Goal: Task Accomplishment & Management: Manage account settings

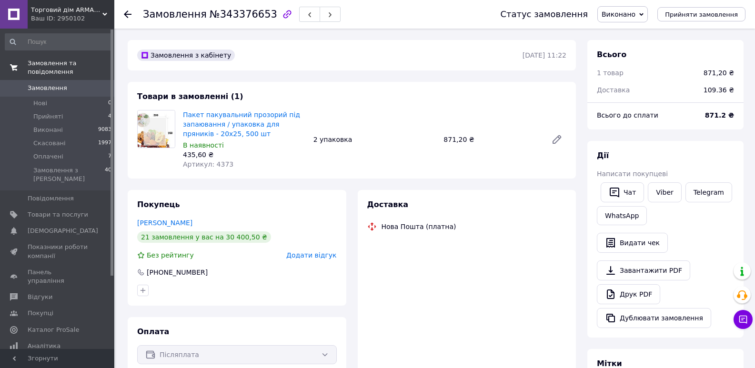
scroll to position [40, 0]
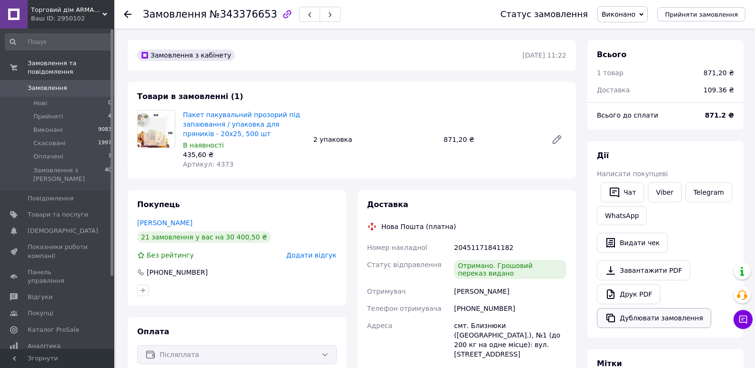
click at [634, 318] on button "Дублювати замовлення" at bounding box center [654, 318] width 114 height 20
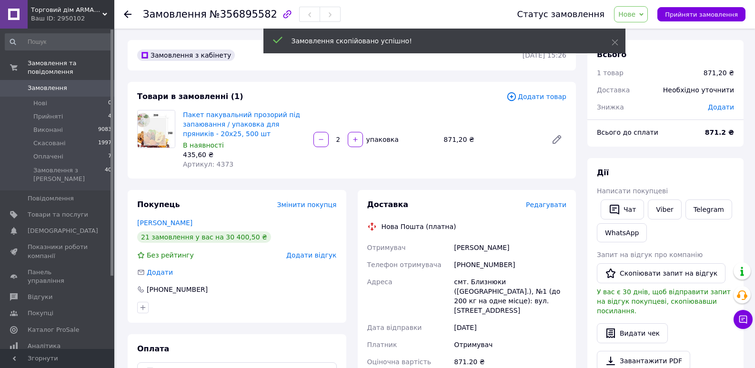
click at [639, 19] on span "Нове" at bounding box center [631, 14] width 34 height 16
click at [638, 31] on li "Прийнято" at bounding box center [637, 33] width 44 height 14
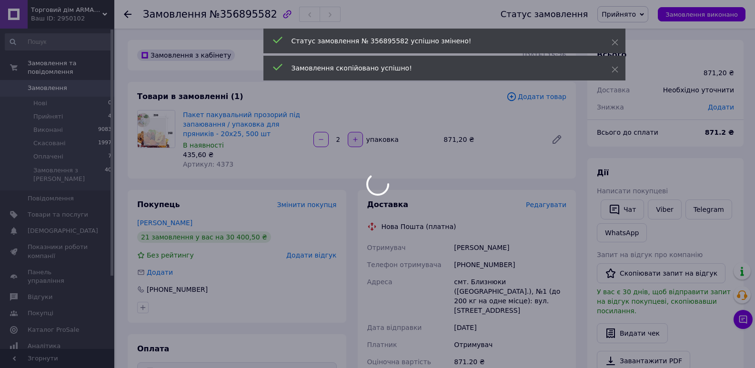
click at [355, 140] on icon "button" at bounding box center [355, 139] width 4 height 4
click at [355, 140] on div at bounding box center [377, 184] width 755 height 368
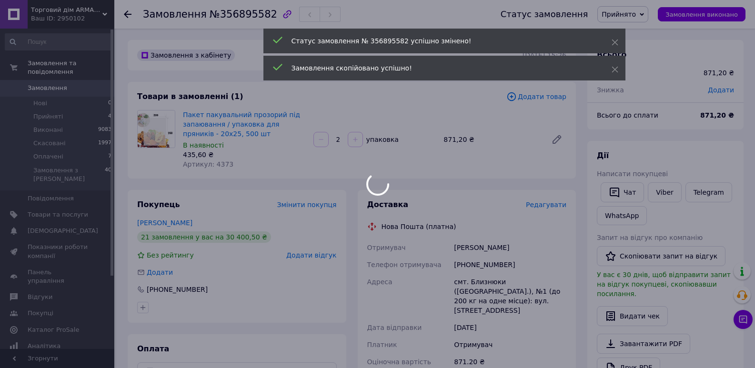
click at [355, 140] on div at bounding box center [377, 184] width 755 height 368
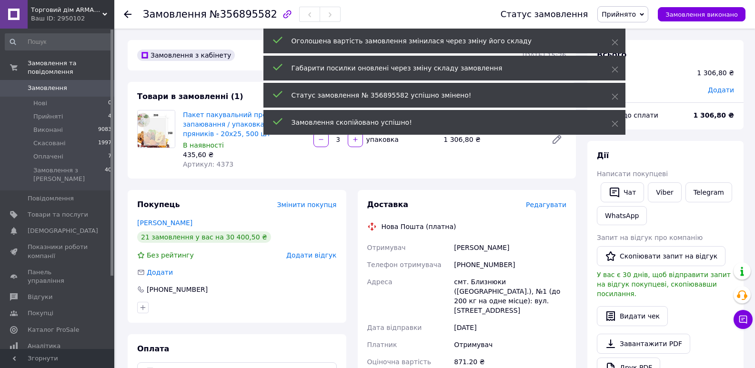
click at [357, 139] on icon "button" at bounding box center [355, 139] width 7 height 7
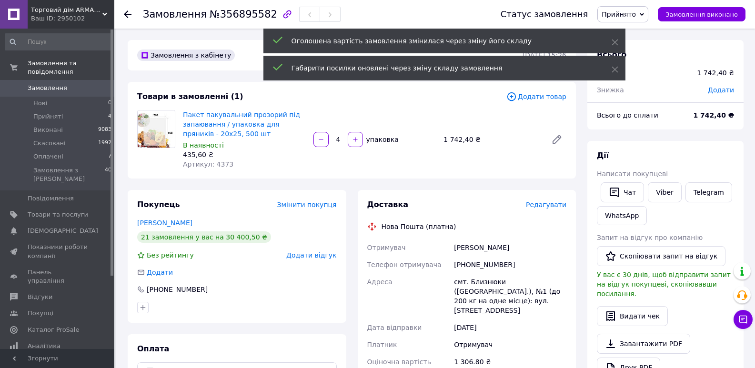
click at [357, 141] on icon "button" at bounding box center [355, 139] width 7 height 7
type input "5"
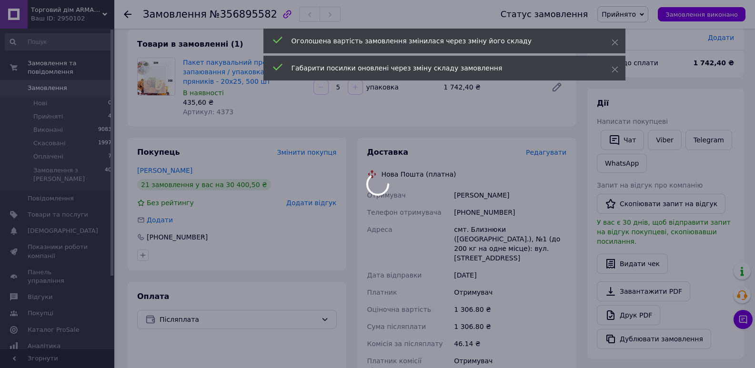
scroll to position [191, 0]
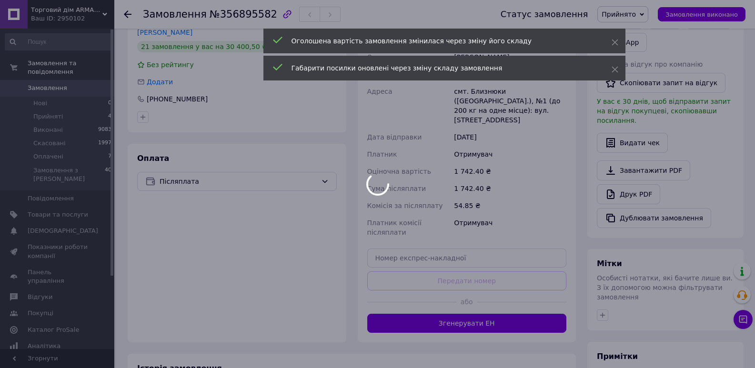
click at [222, 188] on div at bounding box center [377, 184] width 755 height 368
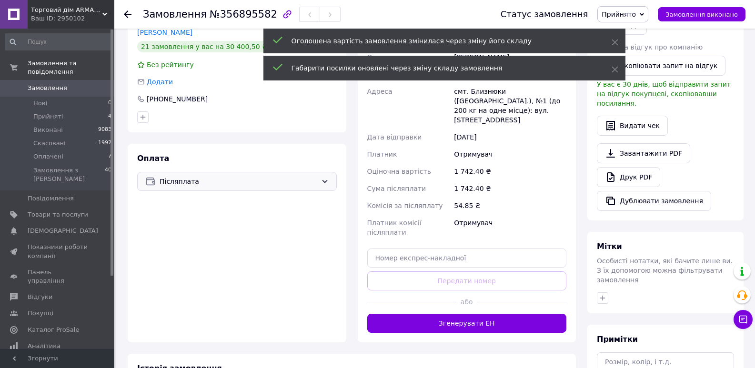
click at [227, 187] on div "Післяплата" at bounding box center [237, 181] width 200 height 19
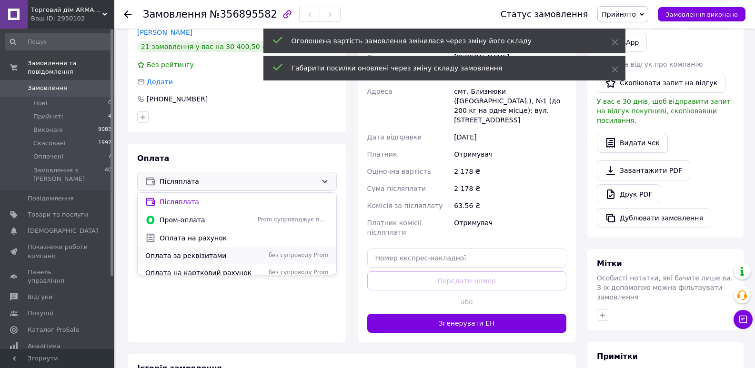
click at [207, 257] on span "Оплата за реквізитами" at bounding box center [199, 256] width 109 height 10
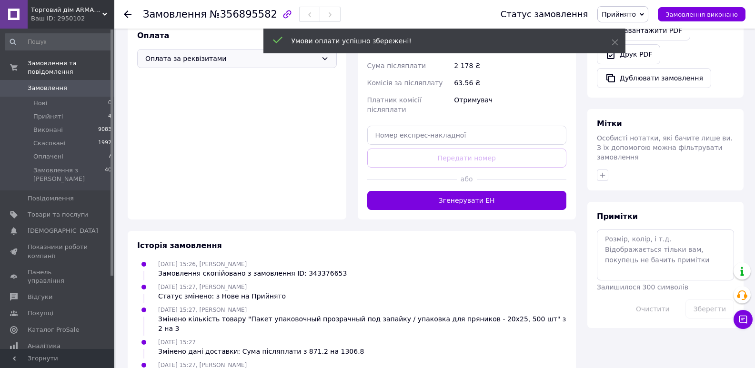
scroll to position [334, 0]
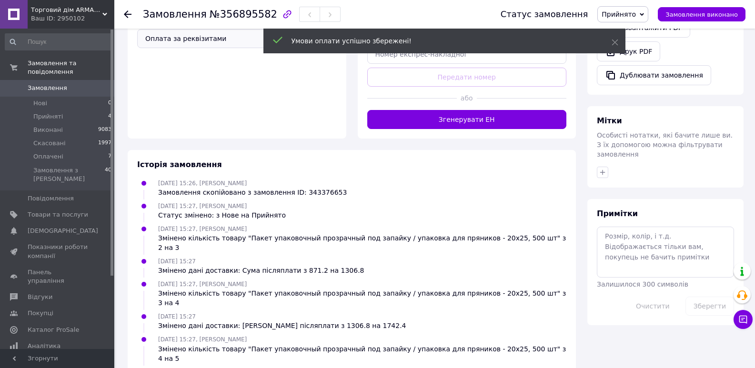
click at [461, 161] on div "Історія замовлення" at bounding box center [351, 165] width 429 height 11
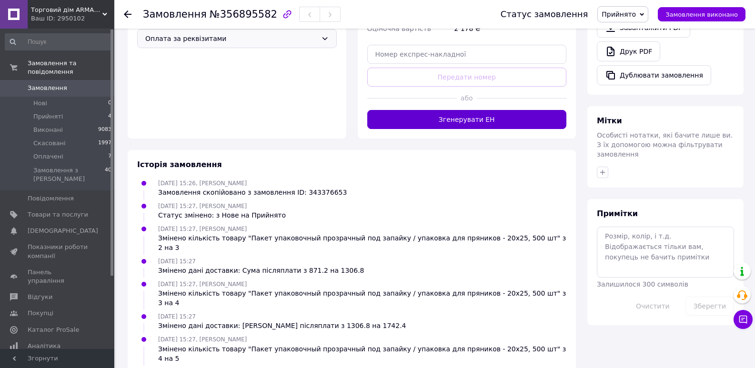
click at [461, 111] on button "Згенерувати ЕН" at bounding box center [467, 119] width 200 height 19
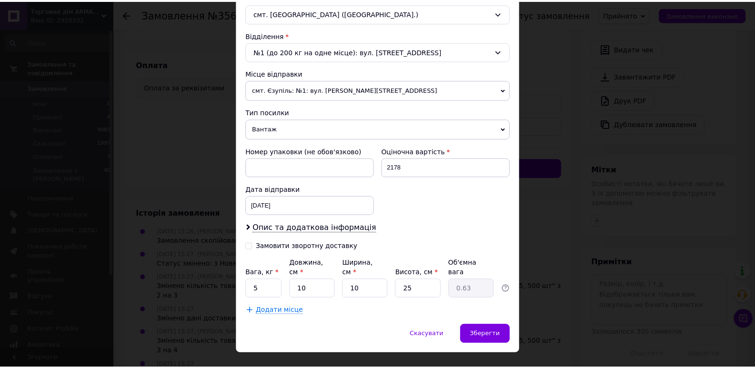
scroll to position [282, 0]
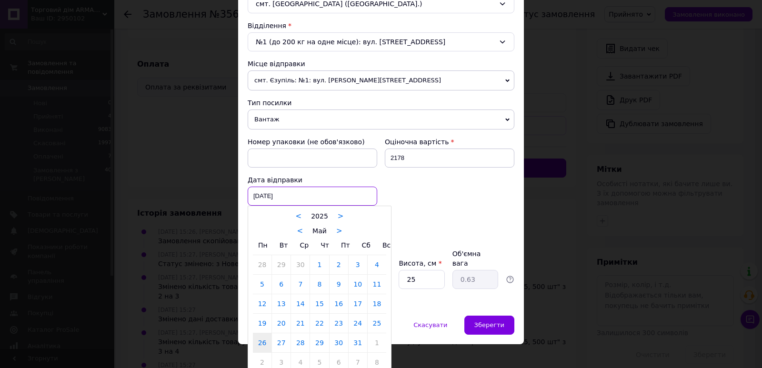
click at [291, 201] on div "26.05.2025 < 2025 > < Май > Пн Вт Ср Чт Пт Сб Вс 28 29 30 1 2 3 4 5 6 7 8 9 10 …" at bounding box center [313, 196] width 130 height 19
click at [338, 233] on link ">" at bounding box center [339, 231] width 6 height 9
click at [339, 233] on link ">" at bounding box center [342, 231] width 6 height 9
click at [341, 233] on link ">" at bounding box center [342, 231] width 6 height 9
click at [277, 306] on link "12" at bounding box center [281, 303] width 19 height 19
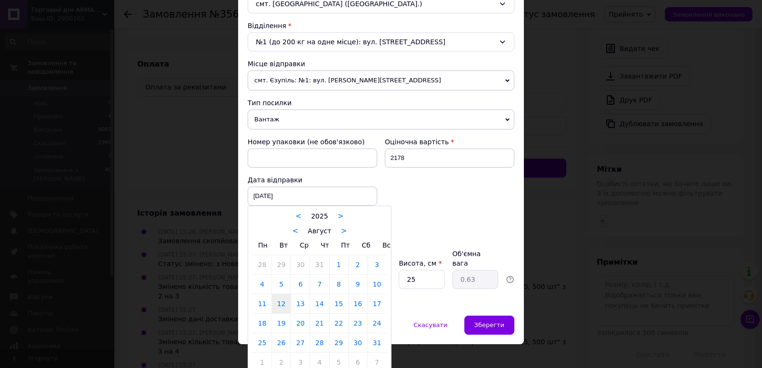
type input "12.08.2025"
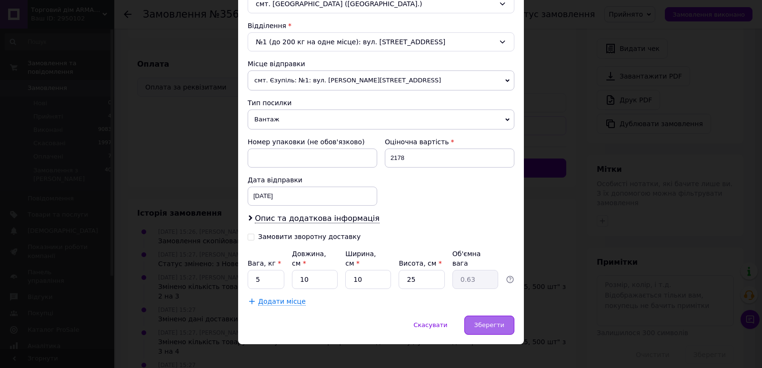
click at [484, 322] on span "Зберегти" at bounding box center [490, 325] width 30 height 7
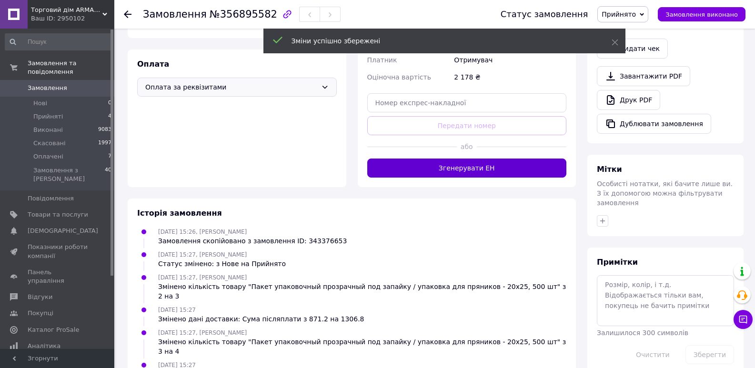
click at [476, 164] on button "Згенерувати ЕН" at bounding box center [467, 168] width 200 height 19
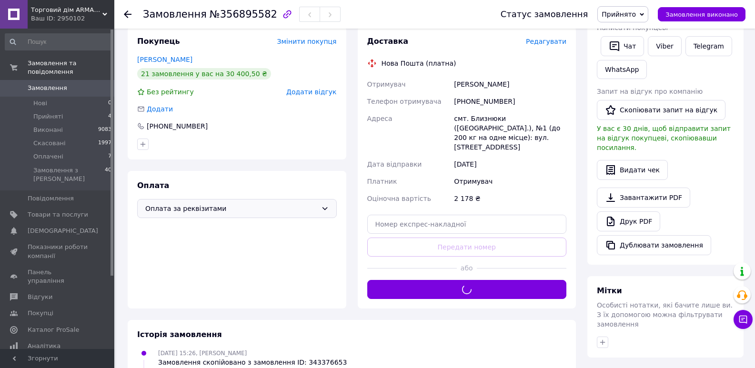
scroll to position [142, 0]
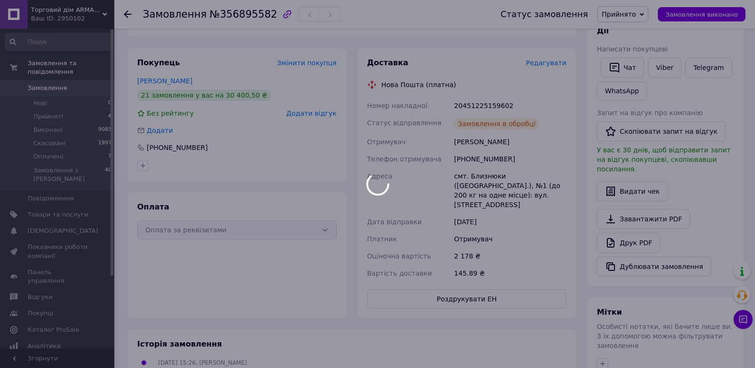
click at [478, 102] on div at bounding box center [377, 184] width 755 height 368
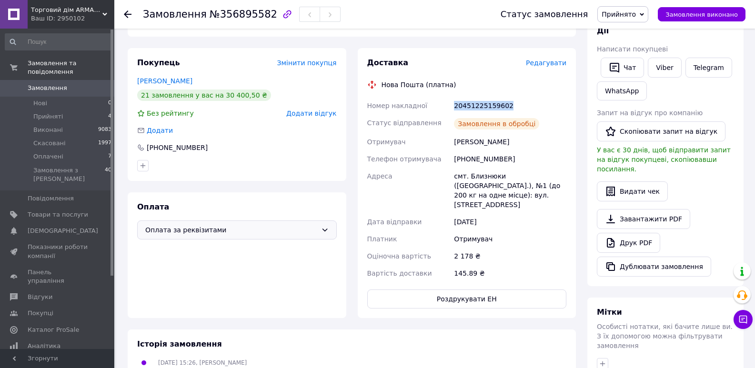
click at [478, 102] on div "20451225159602" at bounding box center [510, 105] width 116 height 17
copy div "20451225159602"
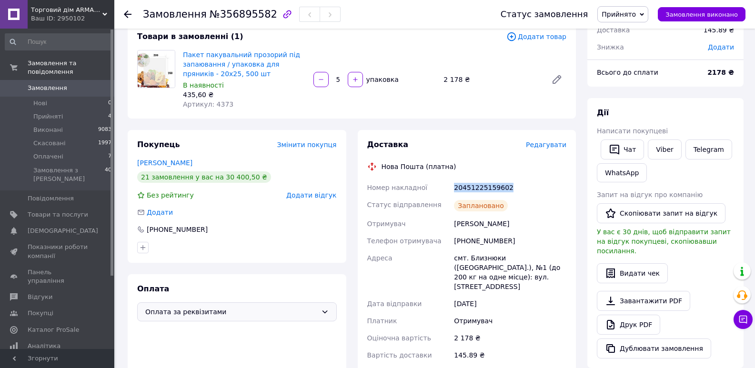
scroll to position [0, 0]
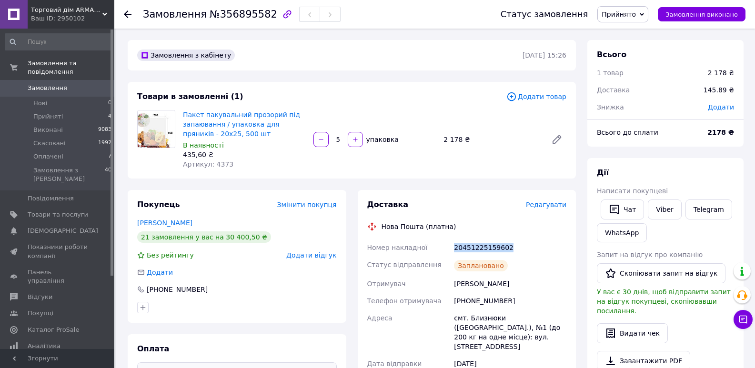
copy div "20451225159602"
